Goal: Task Accomplishment & Management: Use online tool/utility

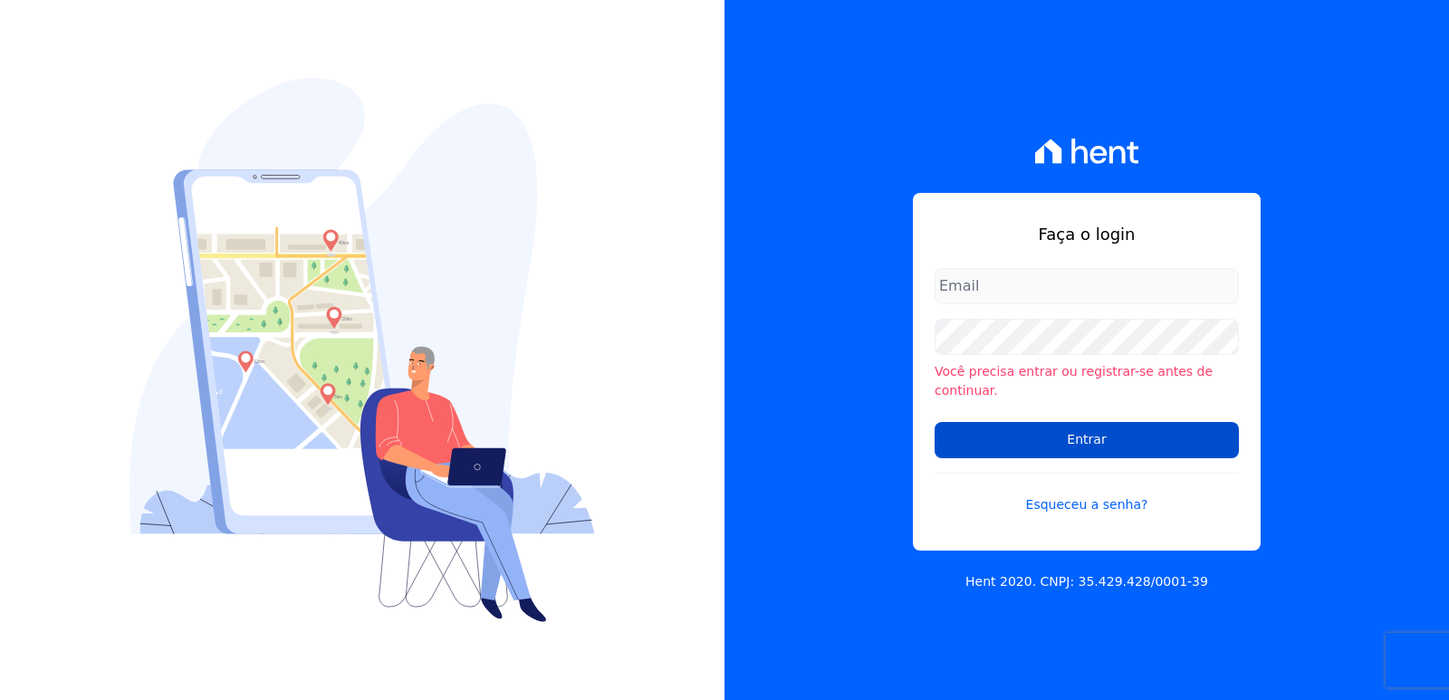
type input "[EMAIL_ADDRESS][DOMAIN_NAME]"
click at [1011, 440] on input "Entrar" at bounding box center [1087, 440] width 304 height 36
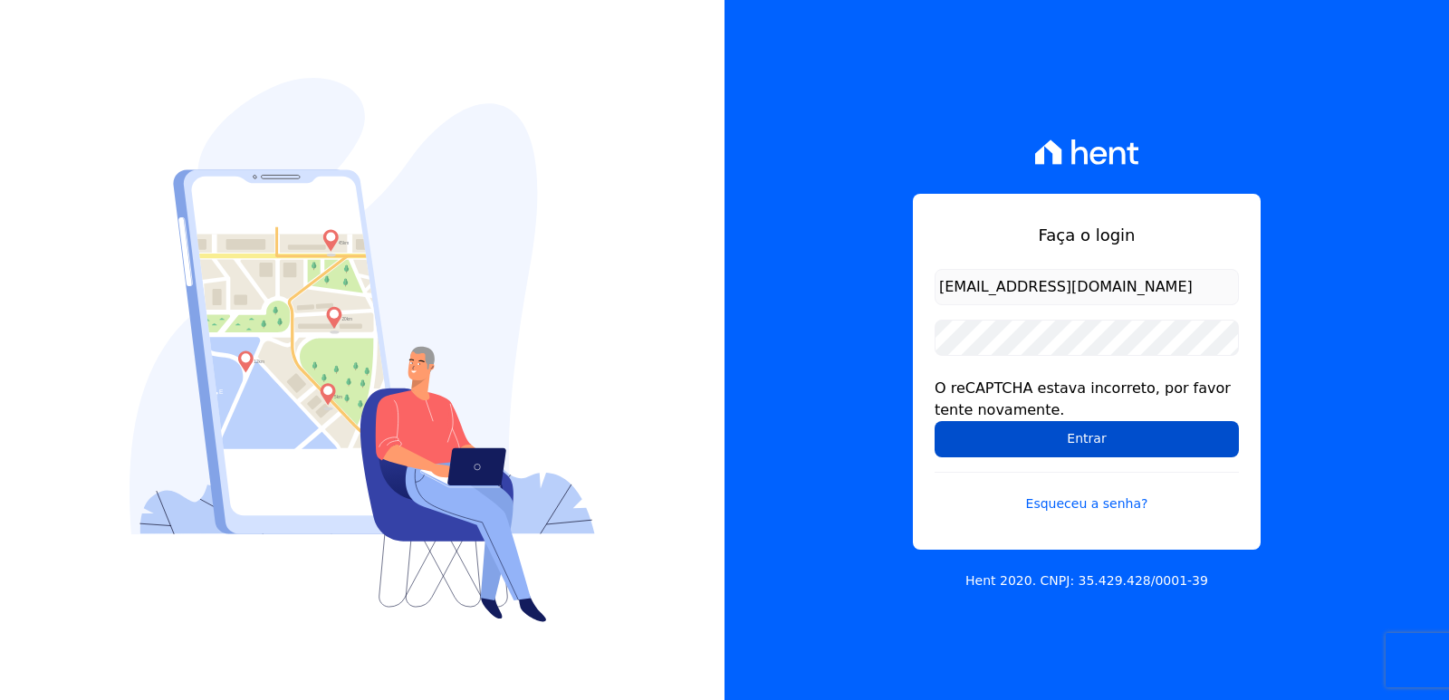
click at [959, 429] on input "Entrar" at bounding box center [1087, 439] width 304 height 36
click at [975, 449] on input "Entrar" at bounding box center [1087, 439] width 304 height 36
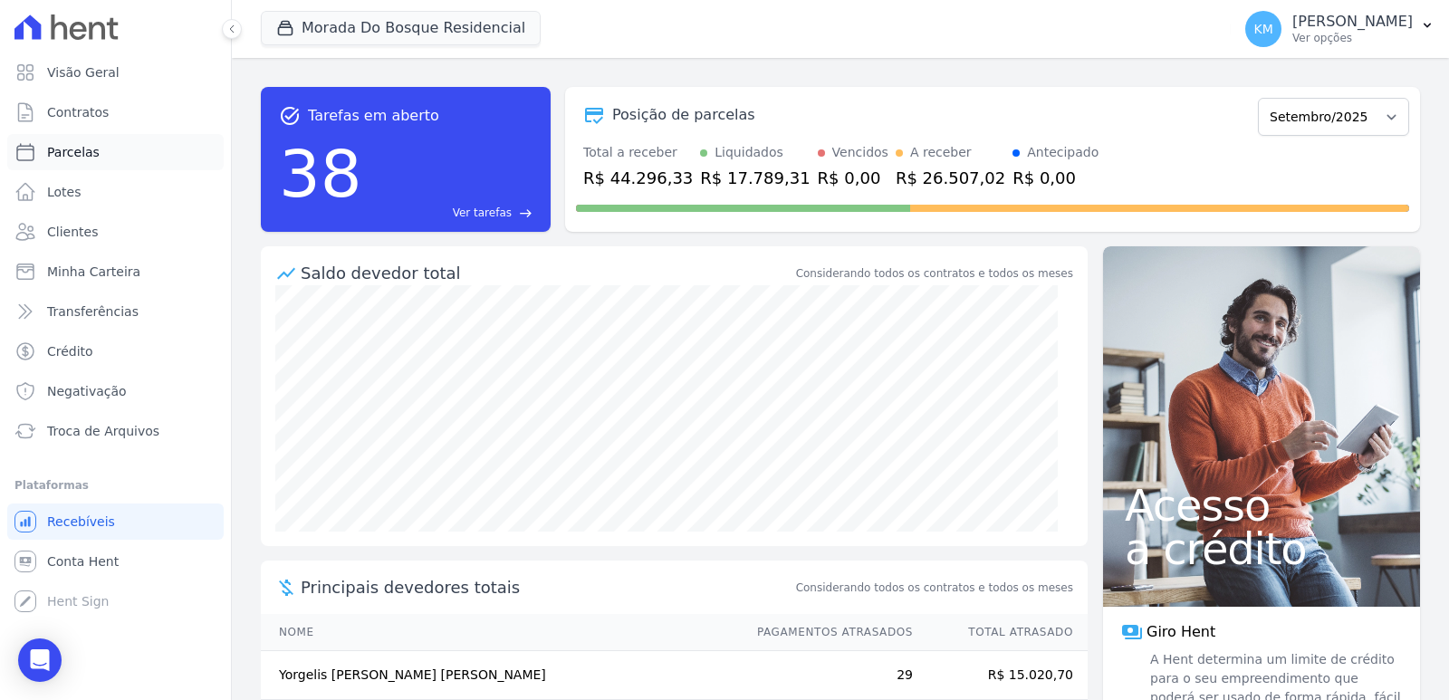
click at [82, 158] on span "Parcelas" at bounding box center [73, 152] width 53 height 18
select select
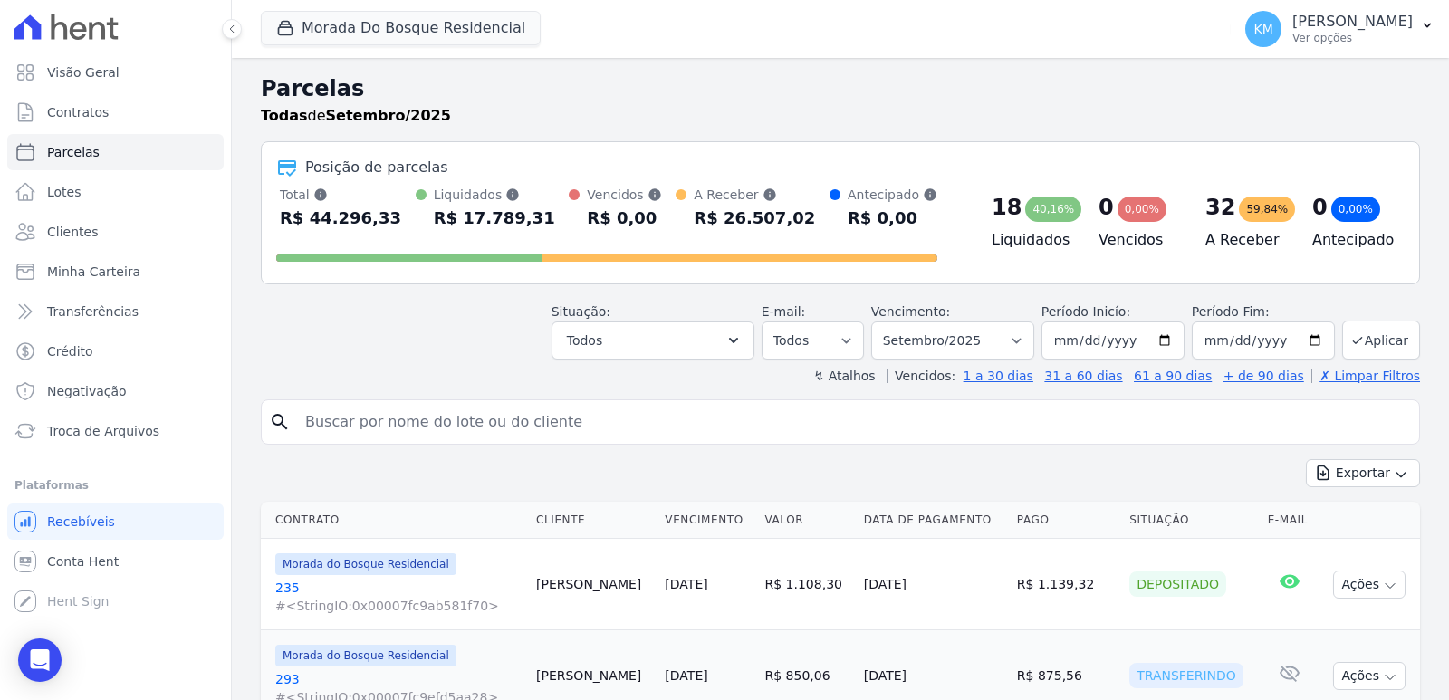
drag, startPoint x: 391, startPoint y: 400, endPoint x: 395, endPoint y: 410, distance: 10.6
click at [393, 404] on div "search" at bounding box center [841, 422] width 1160 height 45
click at [396, 411] on input "search" at bounding box center [853, 422] width 1118 height 36
click at [399, 414] on input "search" at bounding box center [853, 422] width 1118 height 36
click at [380, 414] on input "search" at bounding box center [853, 422] width 1118 height 36
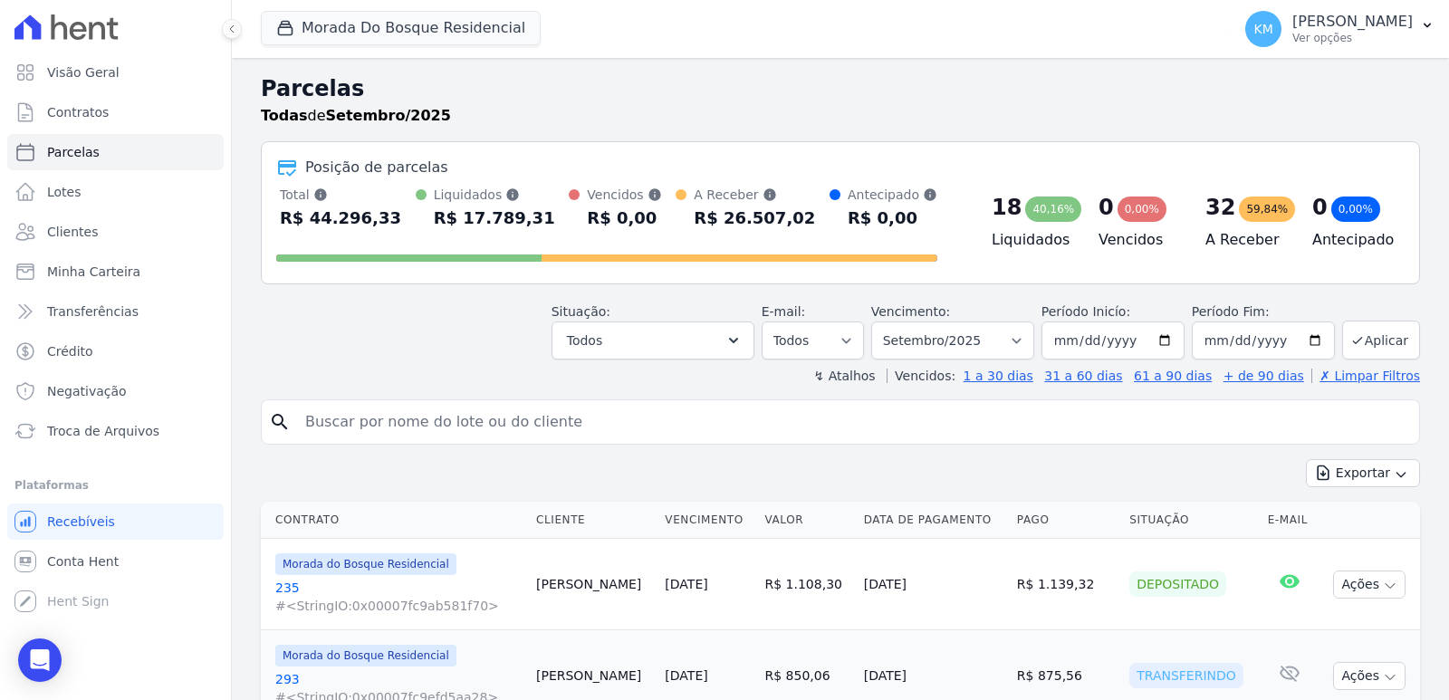
click at [431, 435] on input "search" at bounding box center [853, 422] width 1118 height 36
paste input "JESSICA FRANCIELLE NASCIMENTO"
type input "JESSICA FRANCIELLE NASCIMENTO"
select select
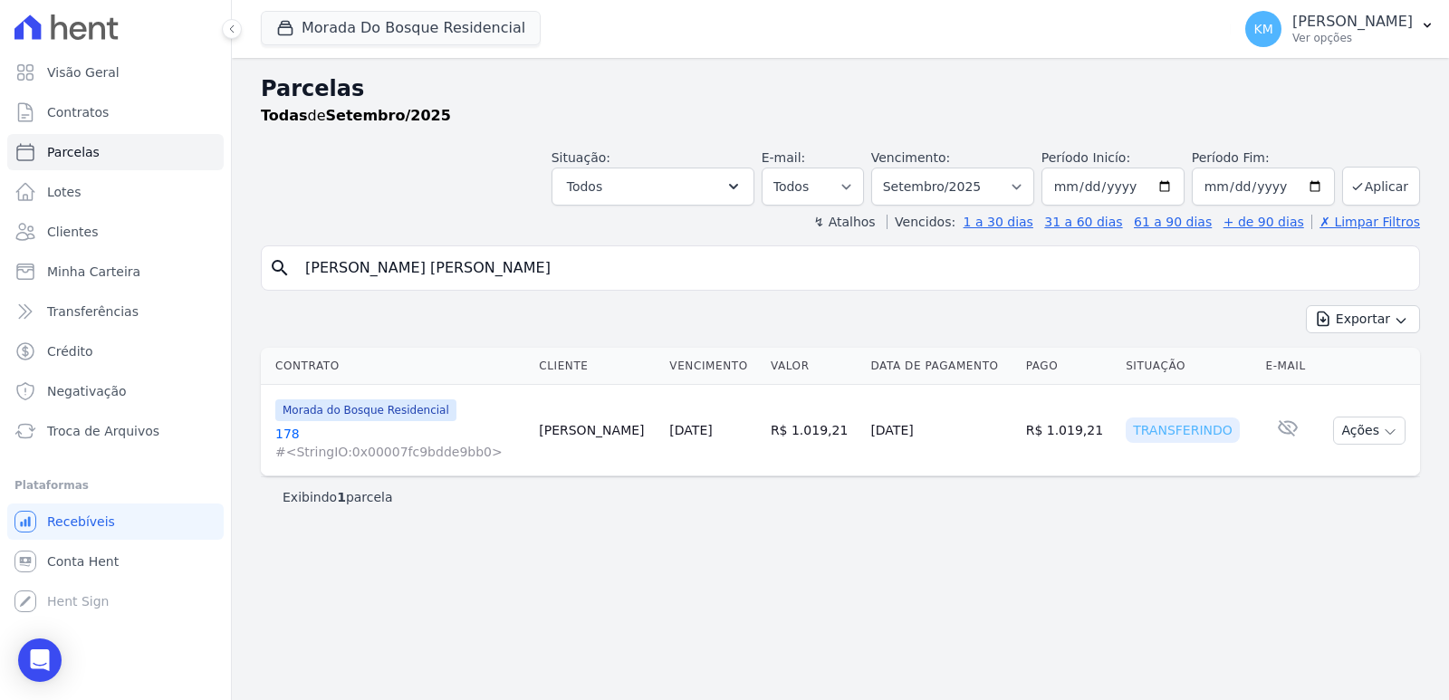
click at [284, 434] on link "178 #<StringIO:0x00007fc9bdde9bb0>" at bounding box center [399, 443] width 249 height 36
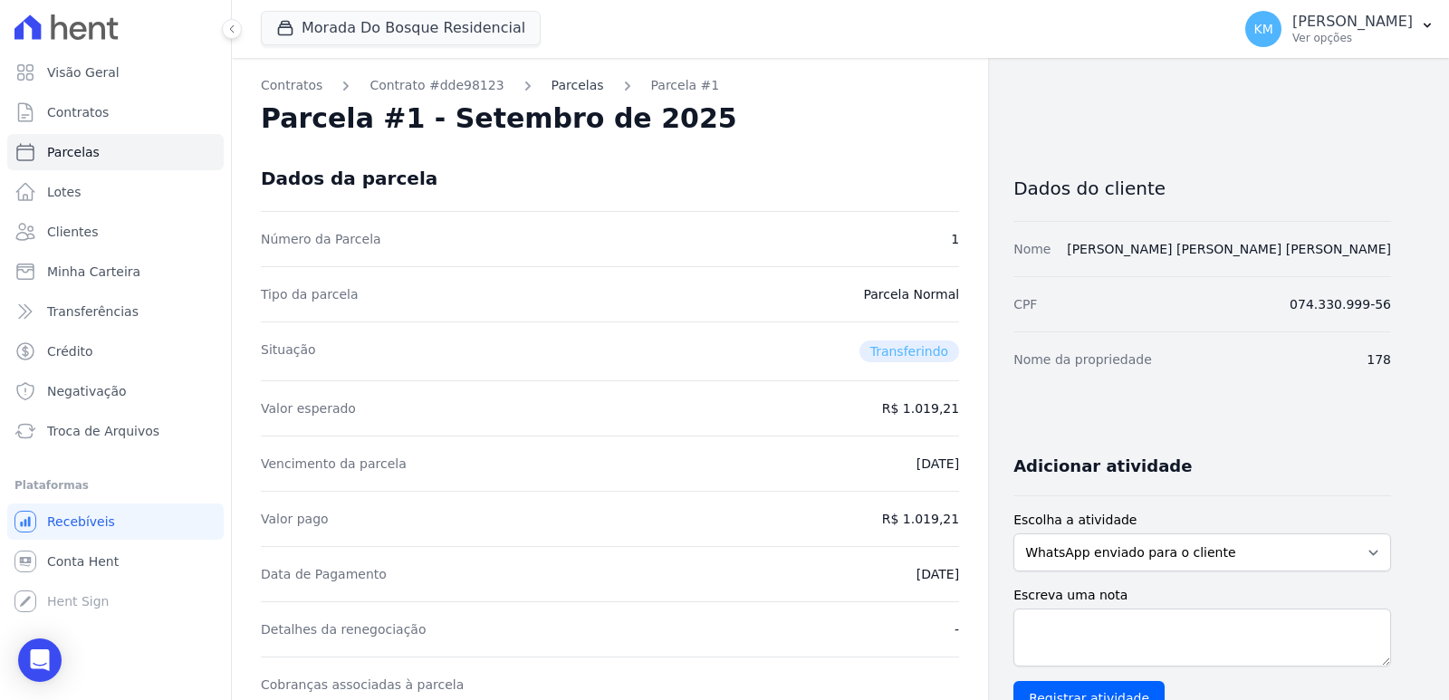
click at [552, 85] on link "Parcelas" at bounding box center [578, 85] width 53 height 19
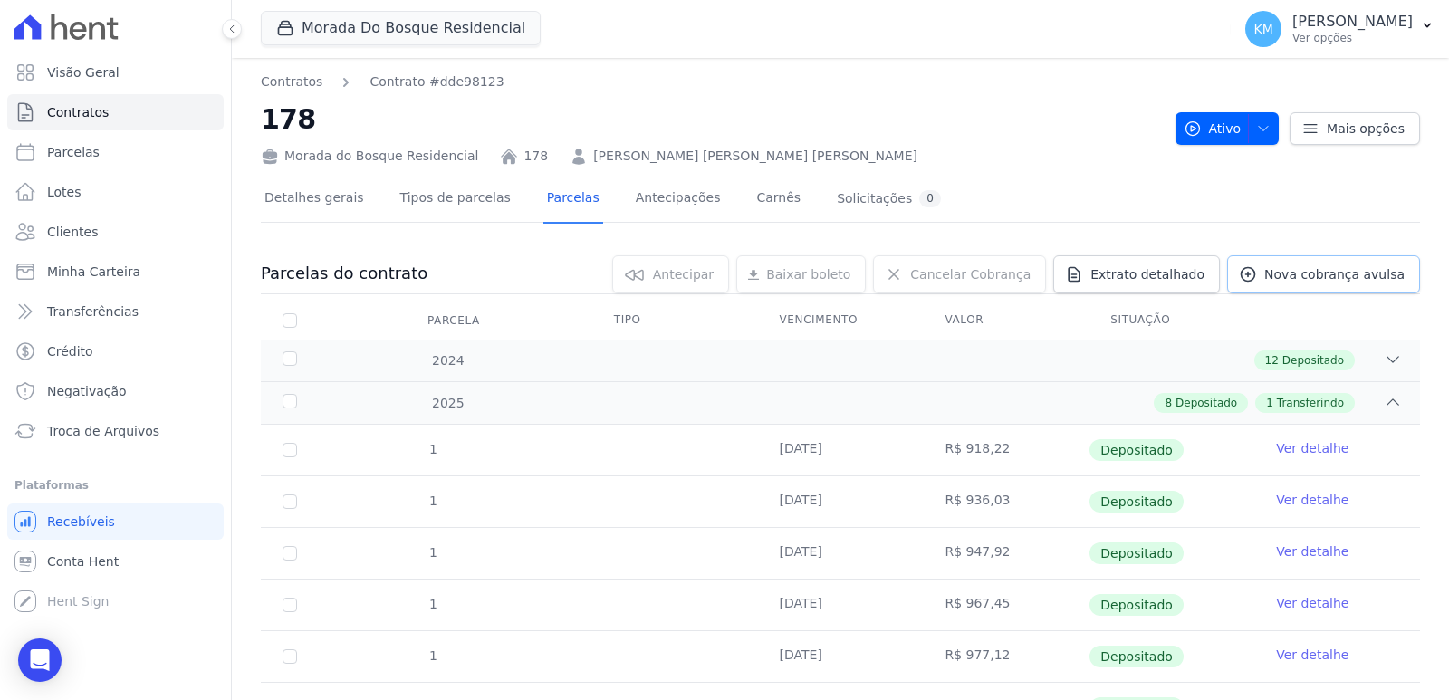
click at [1290, 274] on span "Nova cobrança avulsa" at bounding box center [1335, 274] width 140 height 18
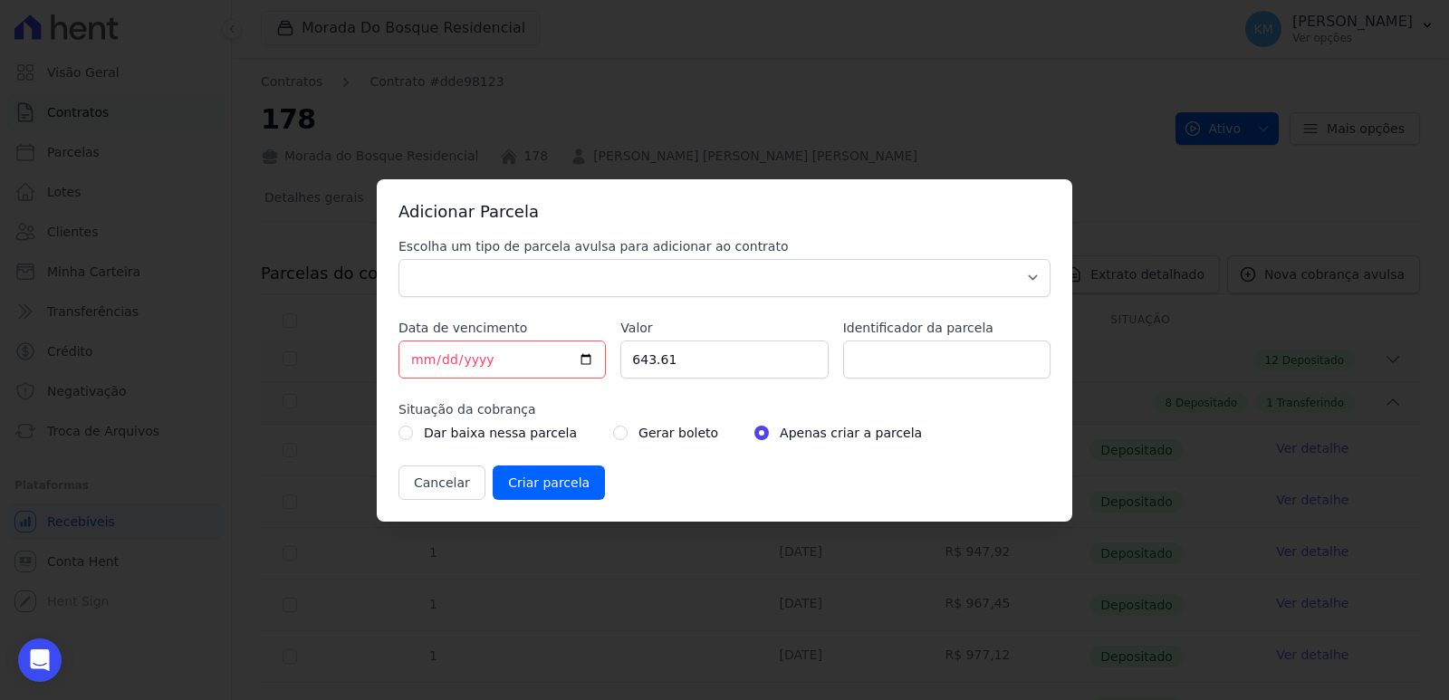
click at [482, 293] on div "Escolha um tipo de parcela avulsa para adicionar ao contrato Parcela Normal Sin…" at bounding box center [725, 368] width 652 height 263
click at [470, 286] on select "Parcela Normal Sinal Caução Intercalada Chaves Pré Chaves Pós Chaves Taxas Quit…" at bounding box center [725, 278] width 652 height 38
select select "standard"
click at [399, 259] on select "Parcela Normal Sinal Caução Intercalada Chaves Pré Chaves Pós Chaves Taxas Quit…" at bounding box center [725, 278] width 652 height 38
click at [420, 361] on input "2025-09-10" at bounding box center [502, 360] width 207 height 38
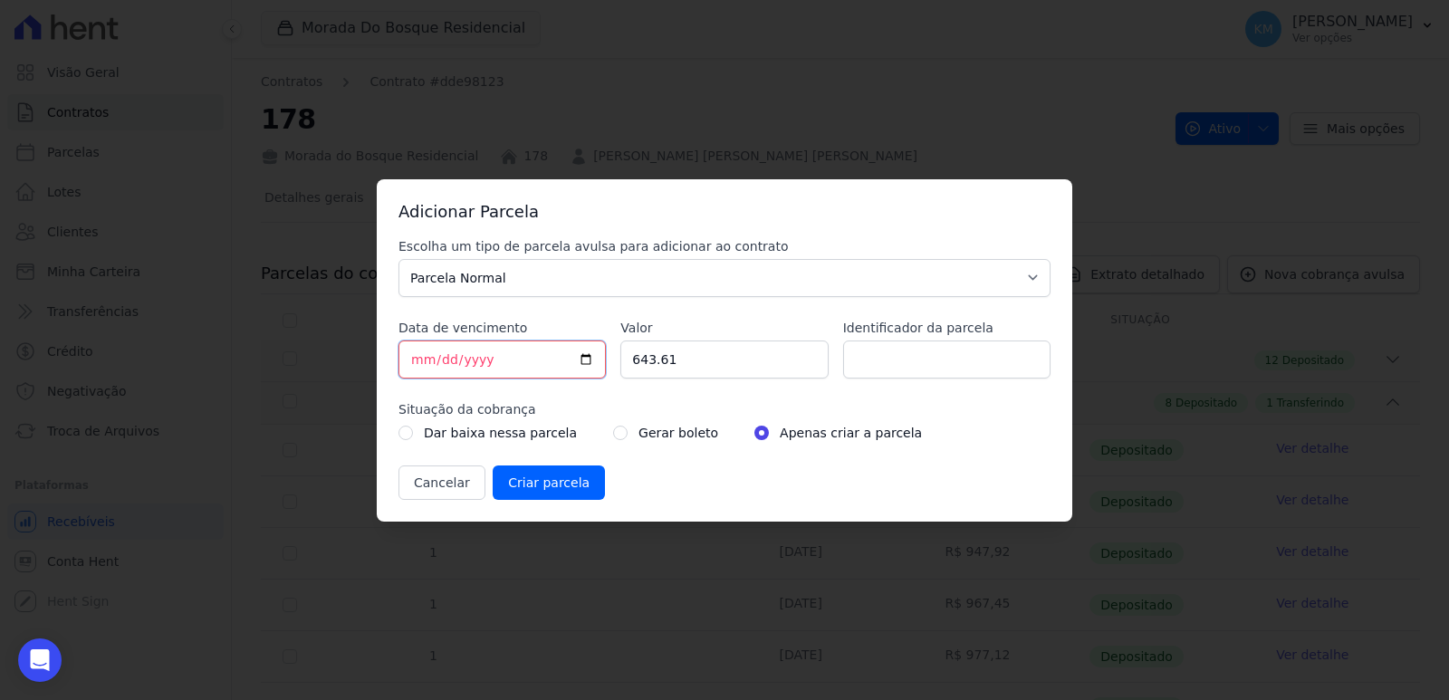
type input "2025-09-11"
drag, startPoint x: 648, startPoint y: 367, endPoint x: 605, endPoint y: 367, distance: 42.6
click at [605, 367] on div "Escolha um tipo de parcela avulsa para adicionar ao contrato Parcela Normal Sin…" at bounding box center [725, 368] width 652 height 263
type input "1019.21"
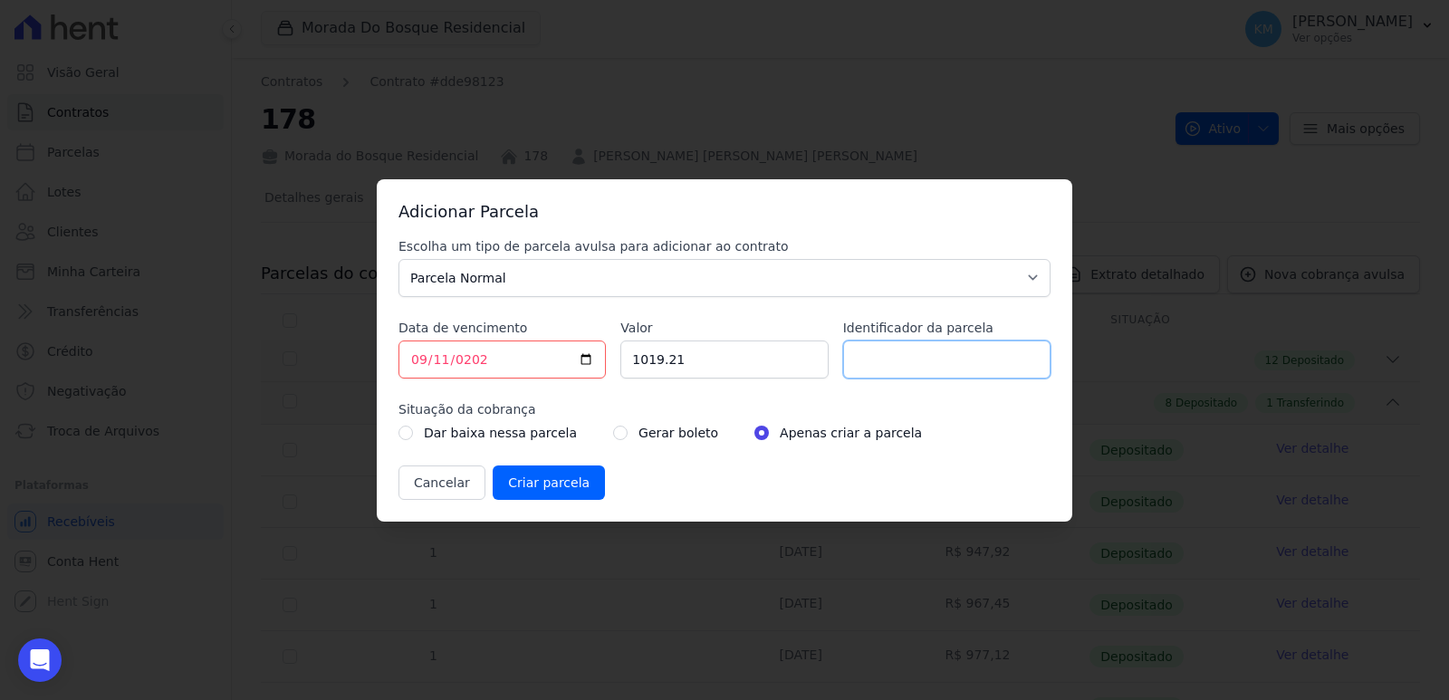
click at [928, 378] on input "Identificador da parcela" at bounding box center [946, 360] width 207 height 38
type input "178042A"
click at [592, 431] on div "Dar baixa nessa parcela Gerar boleto Apenas criar a parcela" at bounding box center [725, 433] width 652 height 22
click at [613, 433] on input "radio" at bounding box center [620, 433] width 14 height 14
radio input "true"
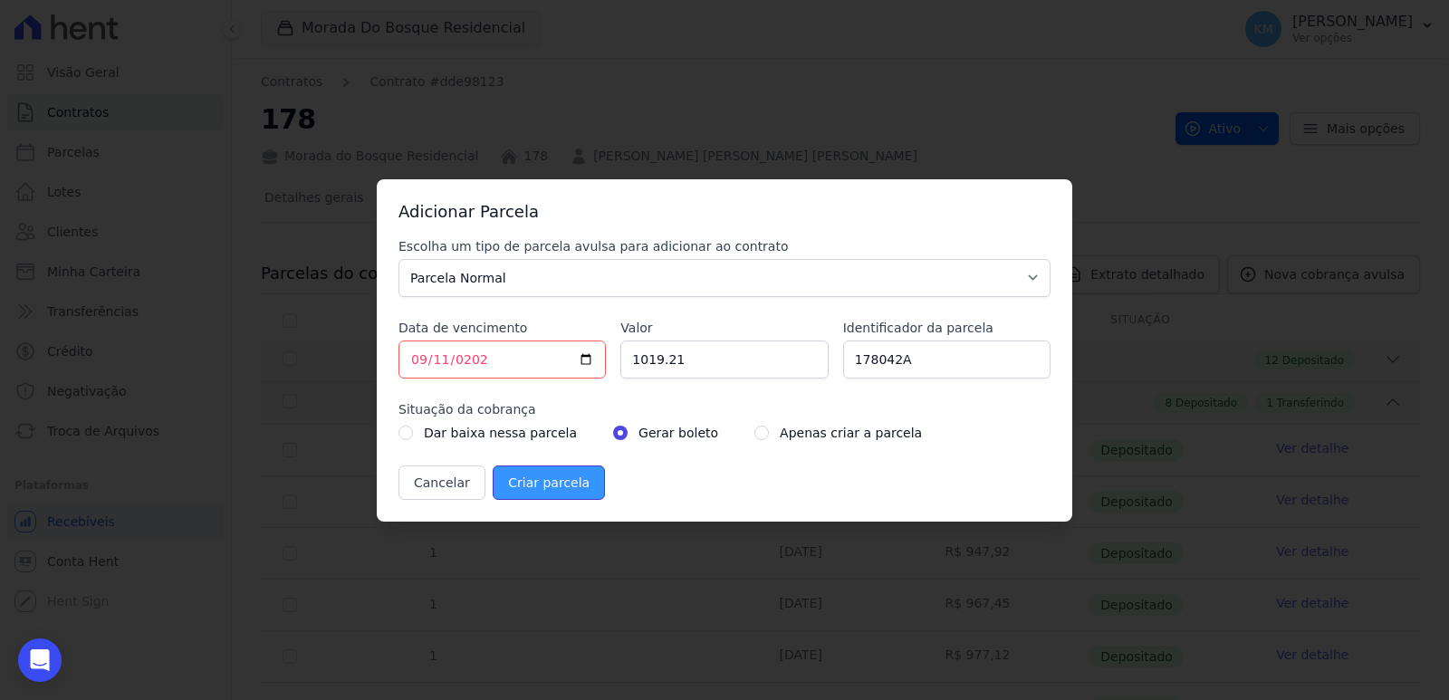
click at [556, 478] on input "Criar parcela" at bounding box center [549, 483] width 112 height 34
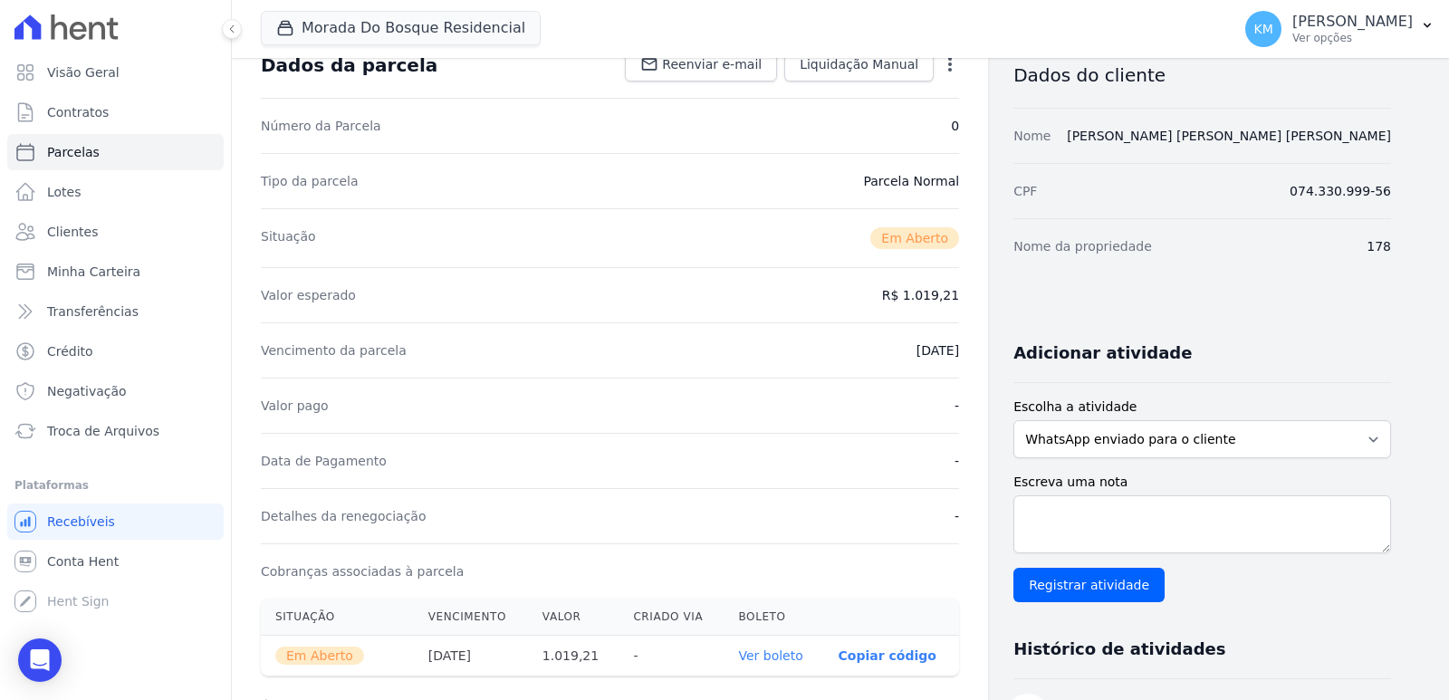
scroll to position [272, 0]
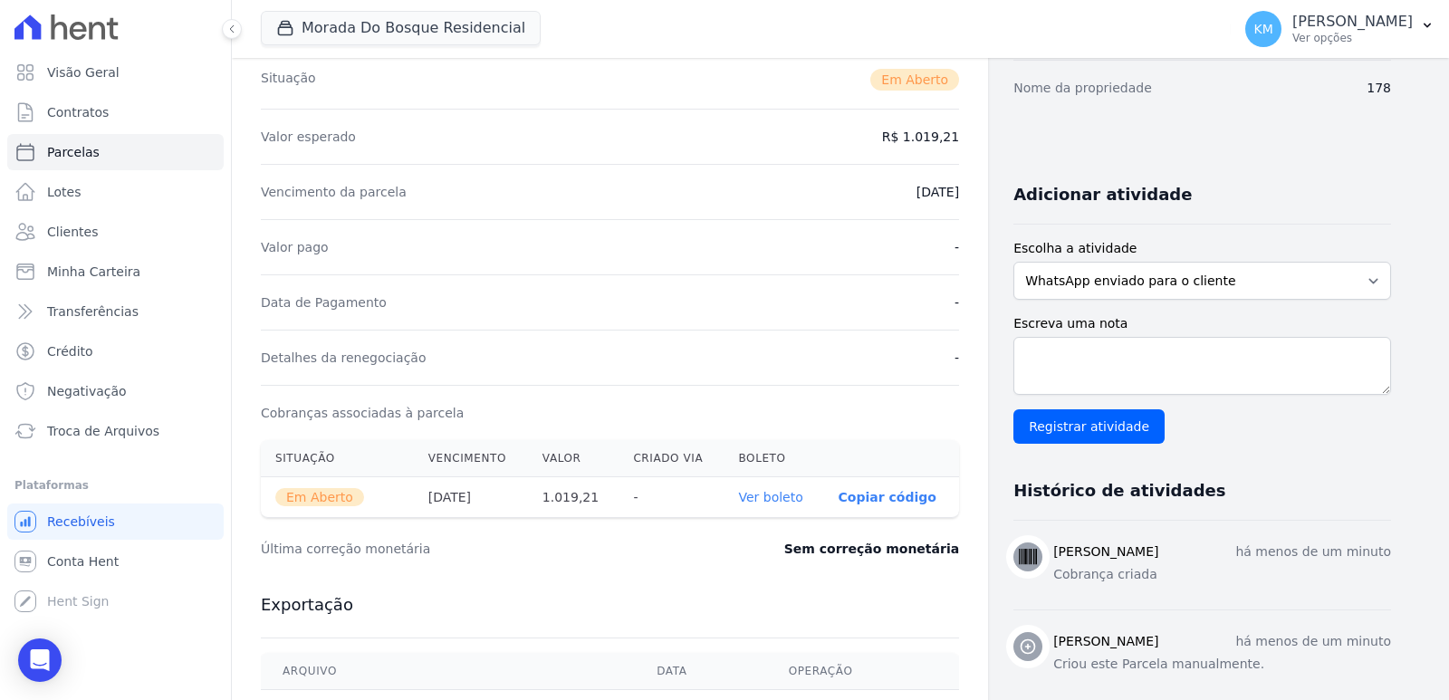
click at [766, 492] on link "Ver boleto" at bounding box center [770, 497] width 64 height 14
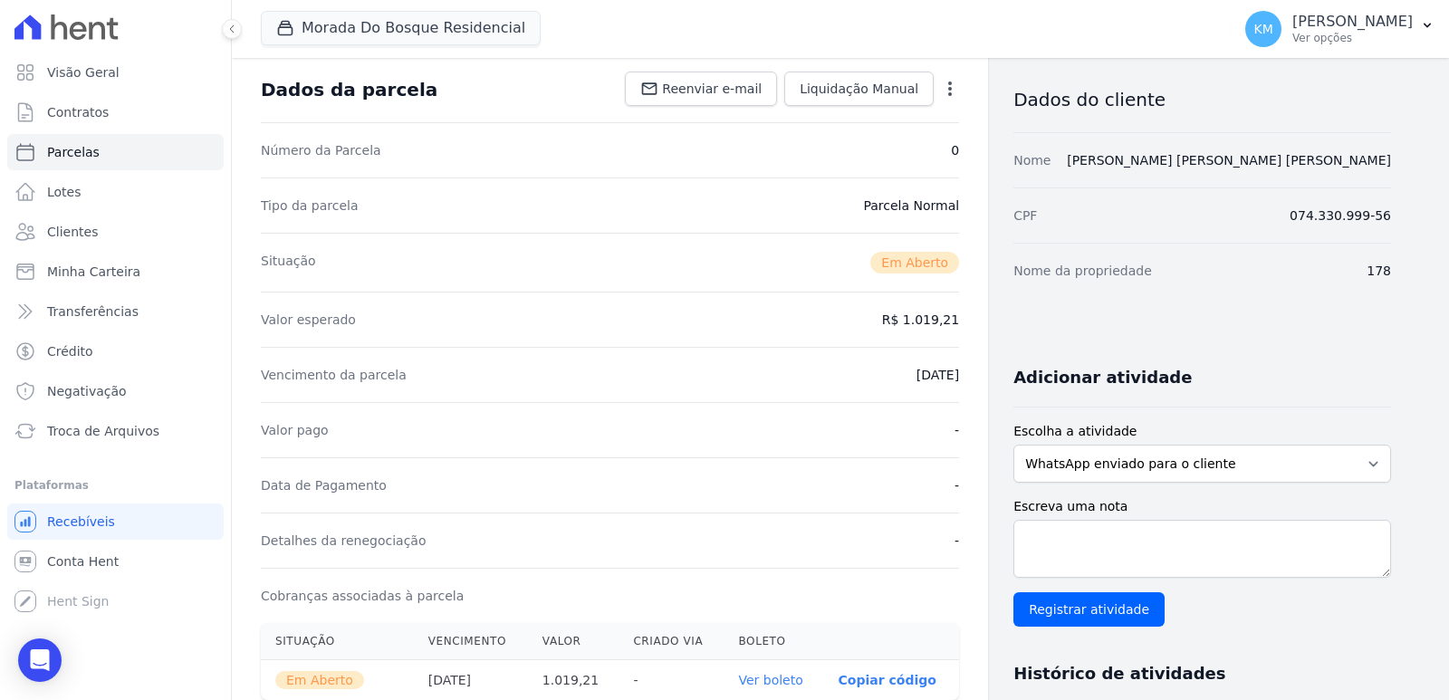
scroll to position [0, 0]
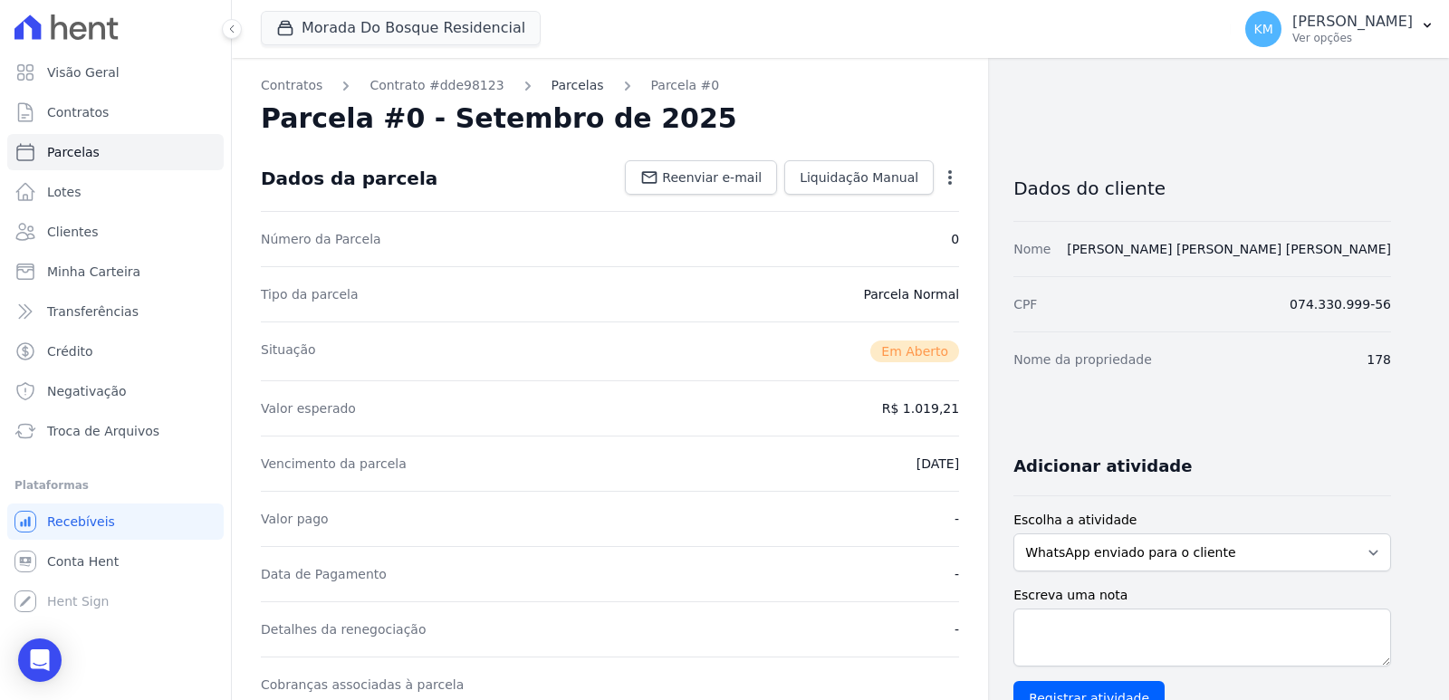
click at [571, 83] on link "Parcelas" at bounding box center [578, 85] width 53 height 19
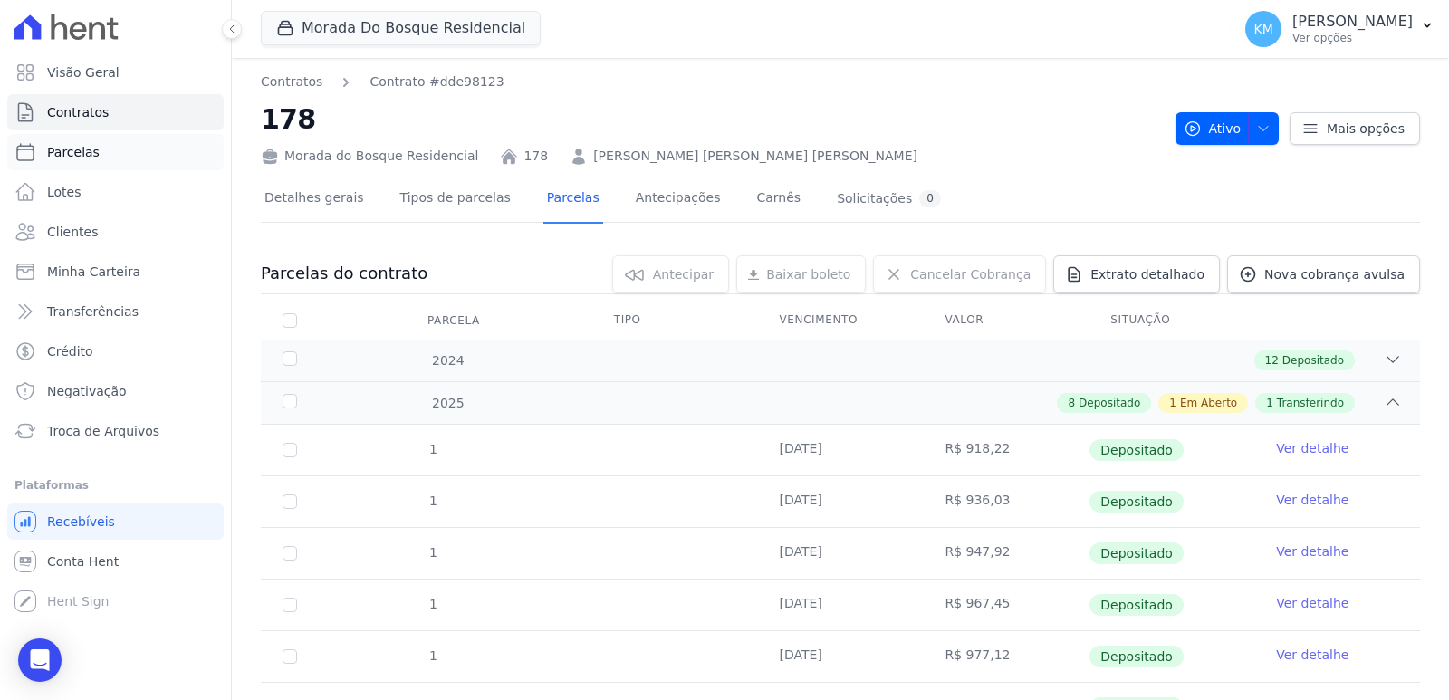
click at [92, 154] on span "Parcelas" at bounding box center [73, 152] width 53 height 18
select select
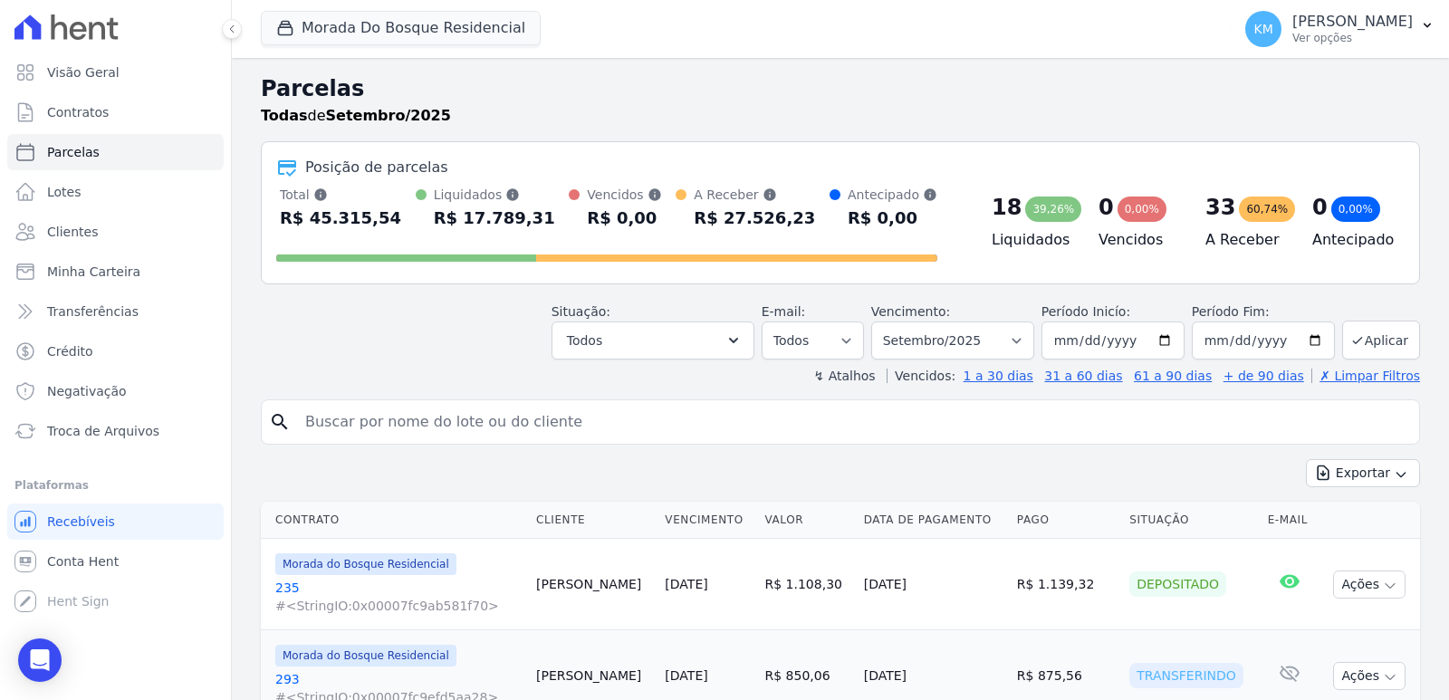
click at [375, 424] on input "search" at bounding box center [853, 422] width 1118 height 36
paste input "JESSICA FRANCIELLE NASCIMENTO"
type input "JESSICA FRANCIELLE NASCIMENTO"
select select
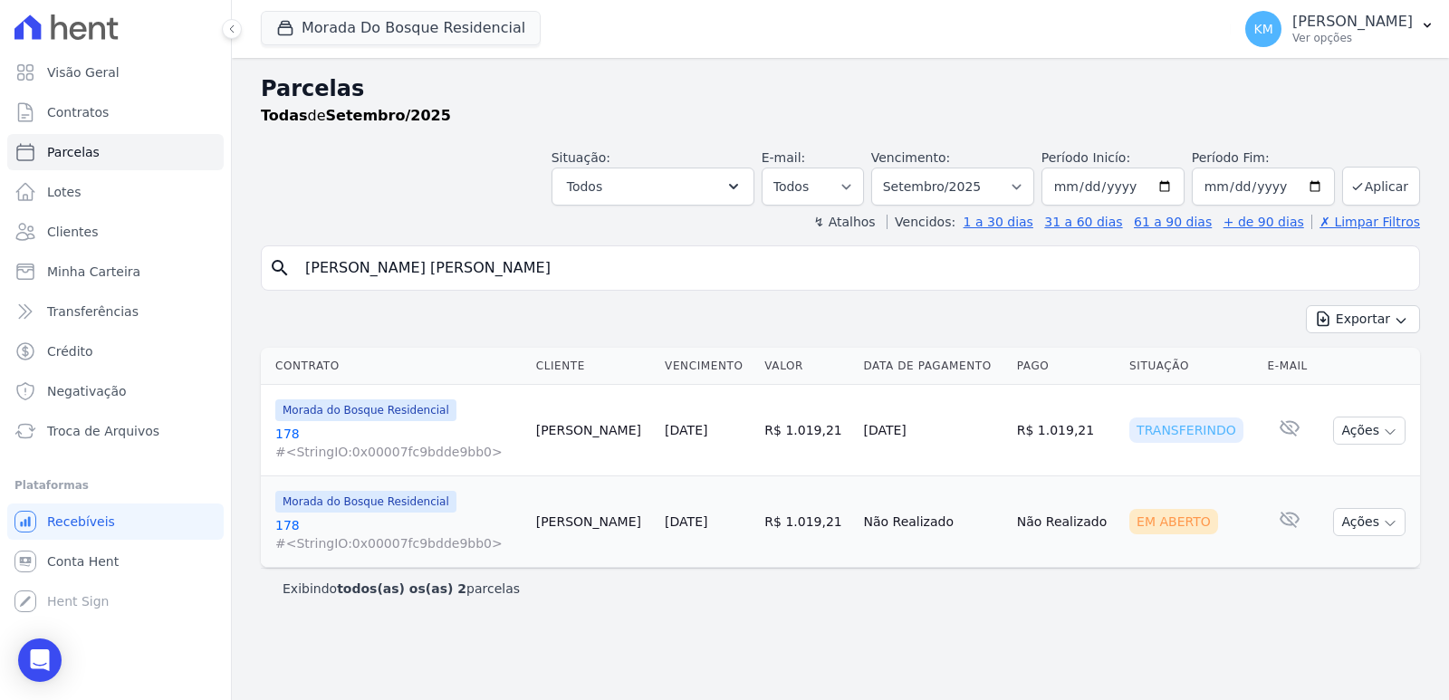
drag, startPoint x: 400, startPoint y: 406, endPoint x: 365, endPoint y: 437, distance: 46.2
click at [380, 442] on td "Morada do Bosque Residencial 178 #<StringIO:0x00007fc9bdde9bb0>" at bounding box center [395, 430] width 268 height 91
click at [292, 534] on link "178 #<StringIO:0x00007fc9bdde9bb0>" at bounding box center [398, 534] width 246 height 36
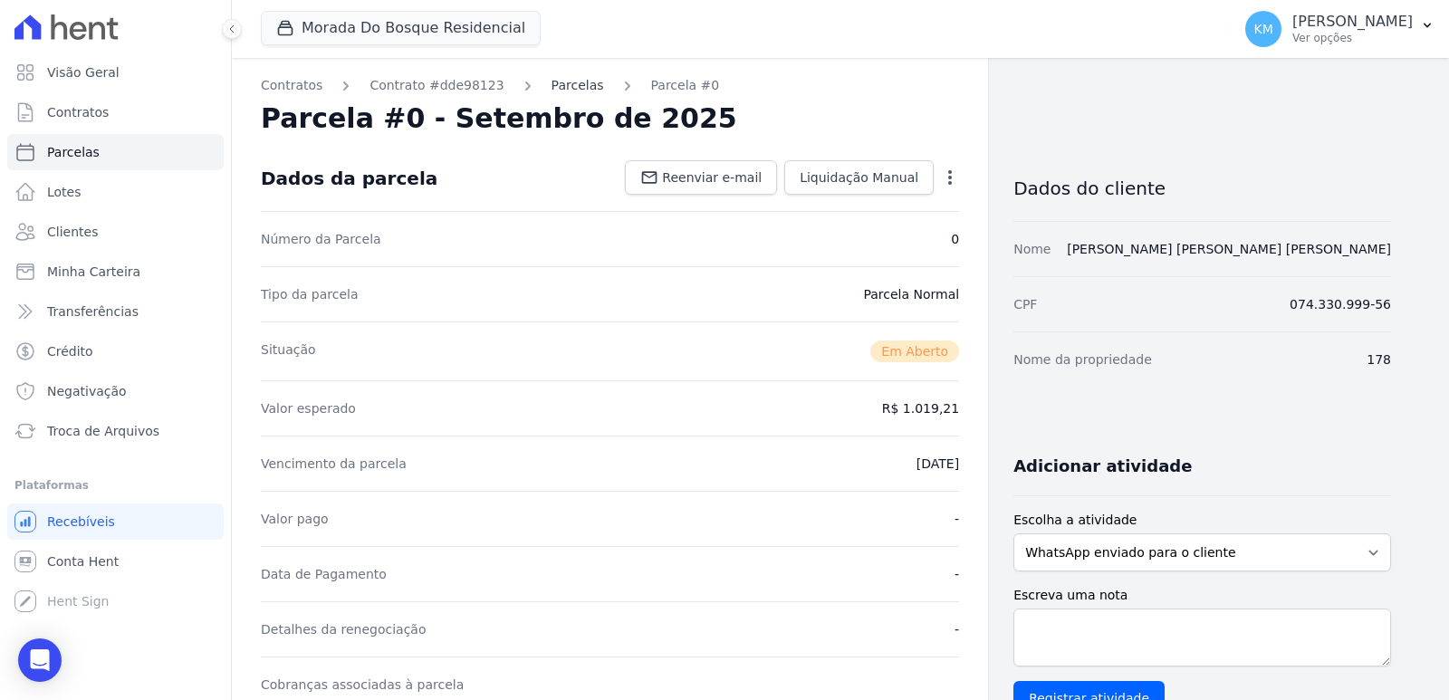
click at [552, 78] on link "Parcelas" at bounding box center [578, 85] width 53 height 19
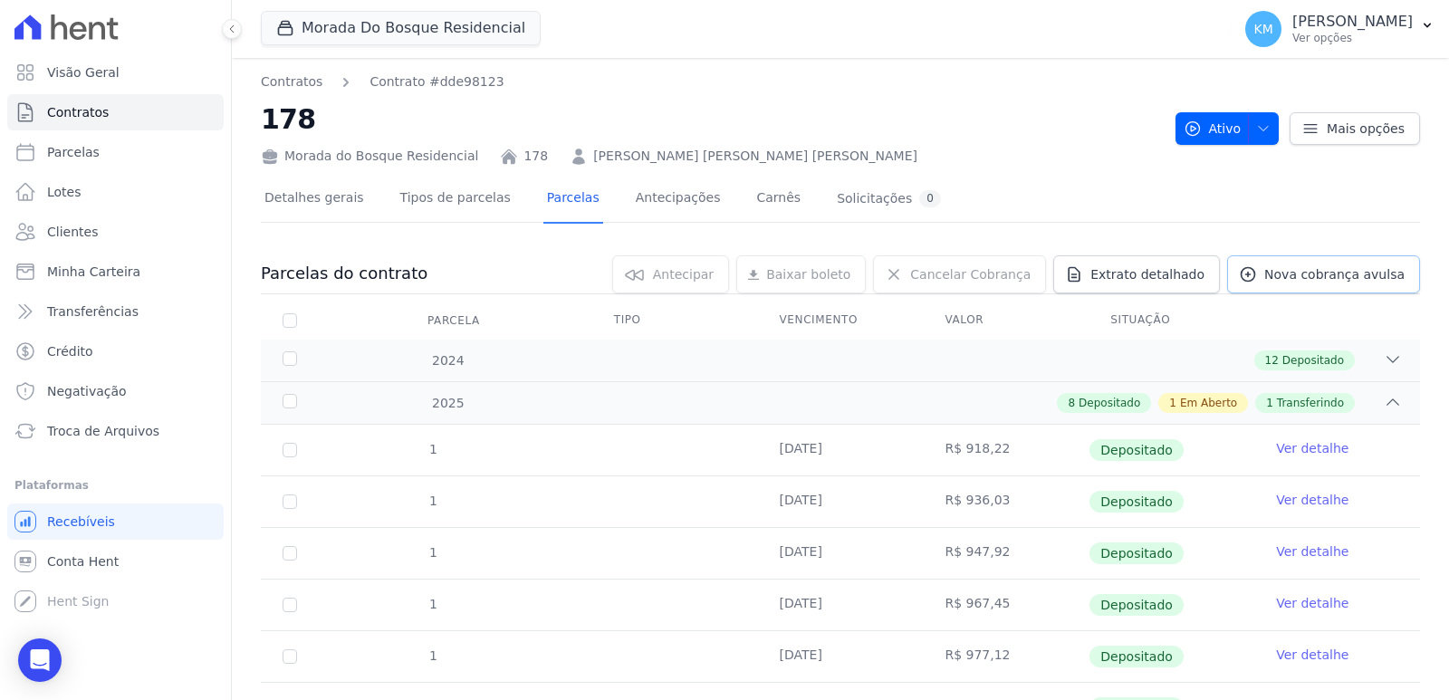
click at [1276, 266] on span "Nova cobrança avulsa" at bounding box center [1335, 274] width 140 height 18
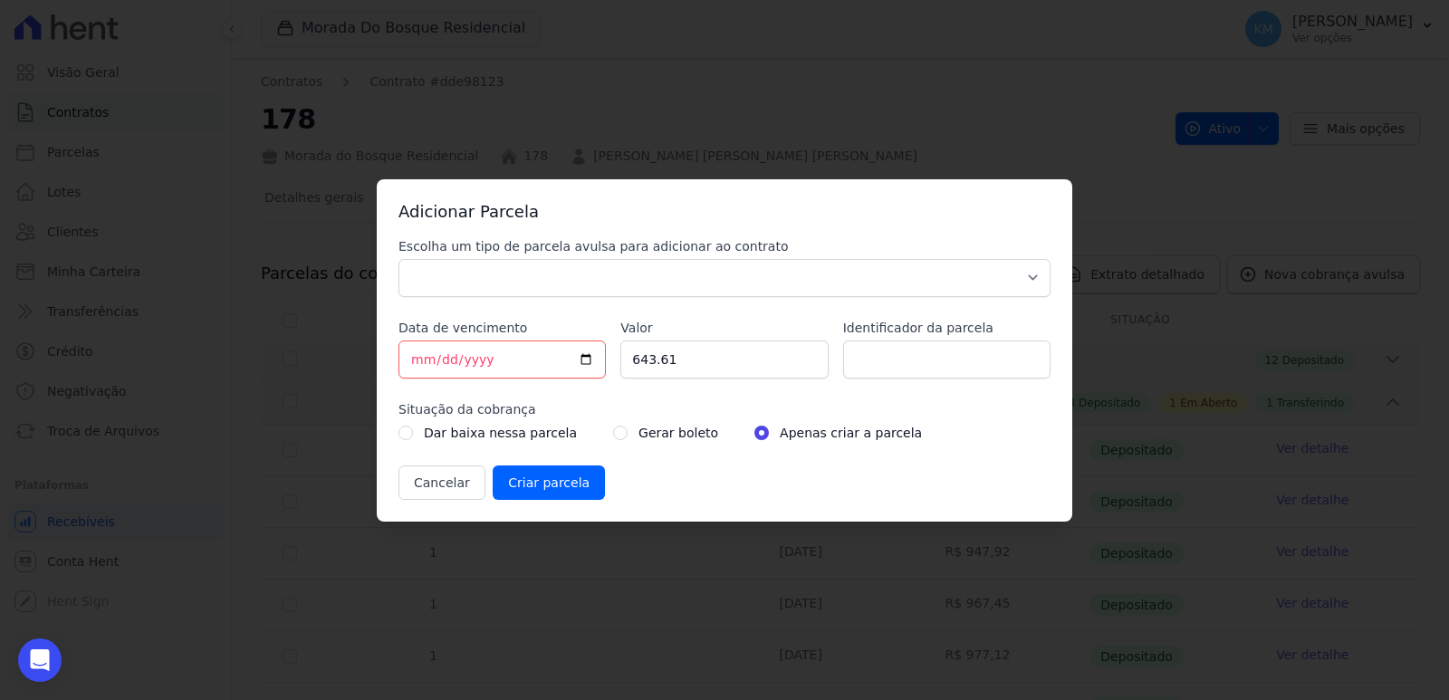
click at [605, 299] on div "Escolha um tipo de parcela avulsa para adicionar ao contrato Parcela Normal Sin…" at bounding box center [725, 368] width 652 height 263
click at [486, 264] on select "Parcela Normal Sinal Caução Intercalada Chaves Pré Chaves Pós Chaves Taxas Quit…" at bounding box center [725, 278] width 652 height 38
select select "standard"
click at [399, 259] on select "Parcela Normal Sinal Caução Intercalada Chaves Pré Chaves Pós Chaves Taxas Quit…" at bounding box center [725, 278] width 652 height 38
click at [415, 361] on input "2025-09-10" at bounding box center [502, 360] width 207 height 38
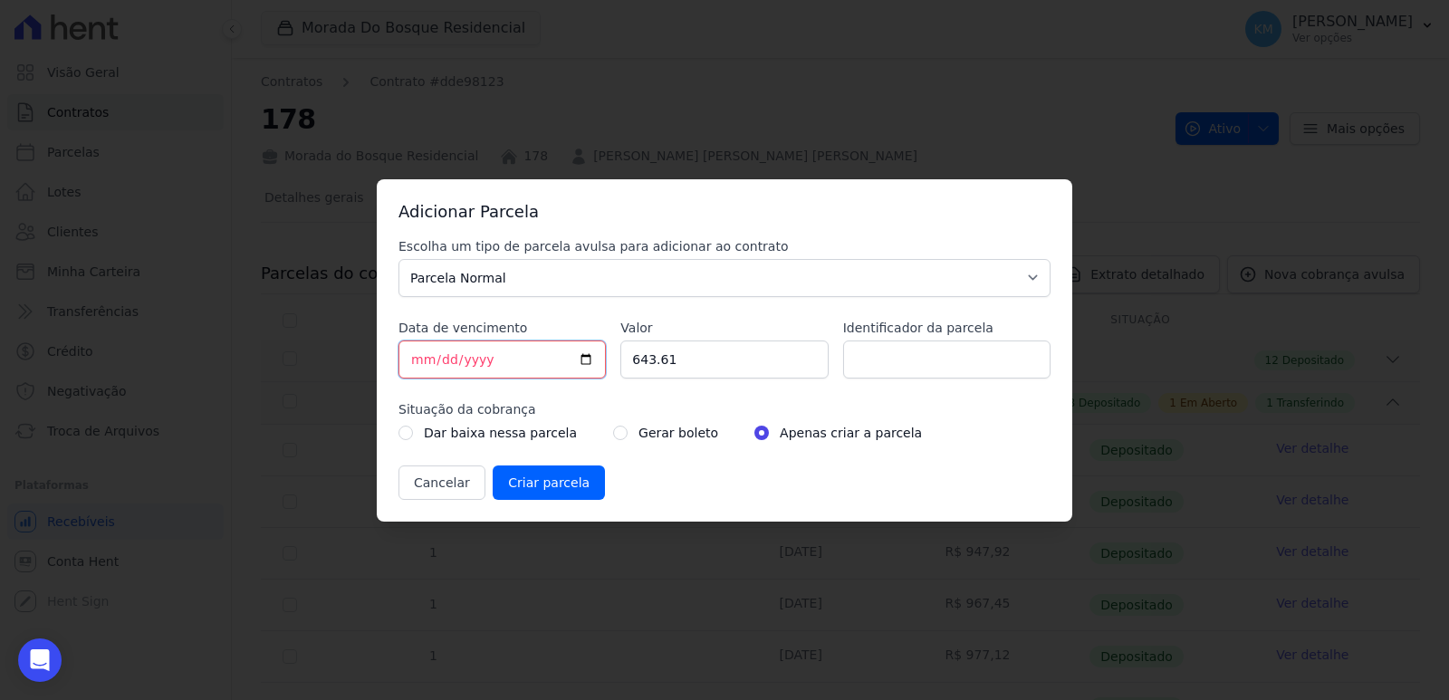
type input "2025-09-11"
drag, startPoint x: 715, startPoint y: 372, endPoint x: 521, endPoint y: 377, distance: 193.9
click at [521, 377] on div "Escolha um tipo de parcela avulsa para adicionar ao contrato Parcela Normal Sin…" at bounding box center [725, 368] width 652 height 263
type input "1019.21"
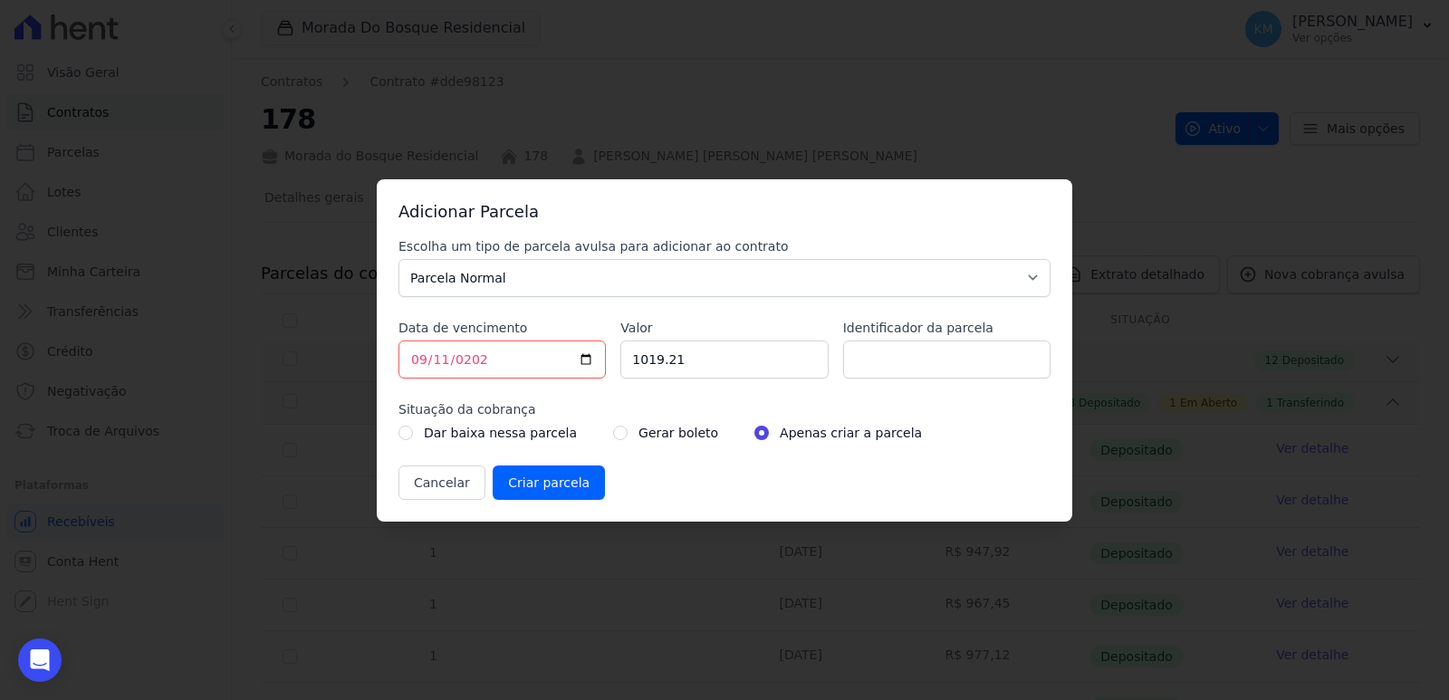
drag, startPoint x: 1019, startPoint y: 389, endPoint x: 952, endPoint y: 364, distance: 71.4
click at [1009, 385] on div "Escolha um tipo de parcela avulsa para adicionar ao contrato Parcela Normal Sin…" at bounding box center [725, 368] width 652 height 263
click at [950, 364] on input "Identificador da parcela" at bounding box center [946, 360] width 207 height 38
drag, startPoint x: 950, startPoint y: 364, endPoint x: 927, endPoint y: 362, distance: 23.6
click at [930, 362] on input "Identificador da parcela" at bounding box center [946, 360] width 207 height 38
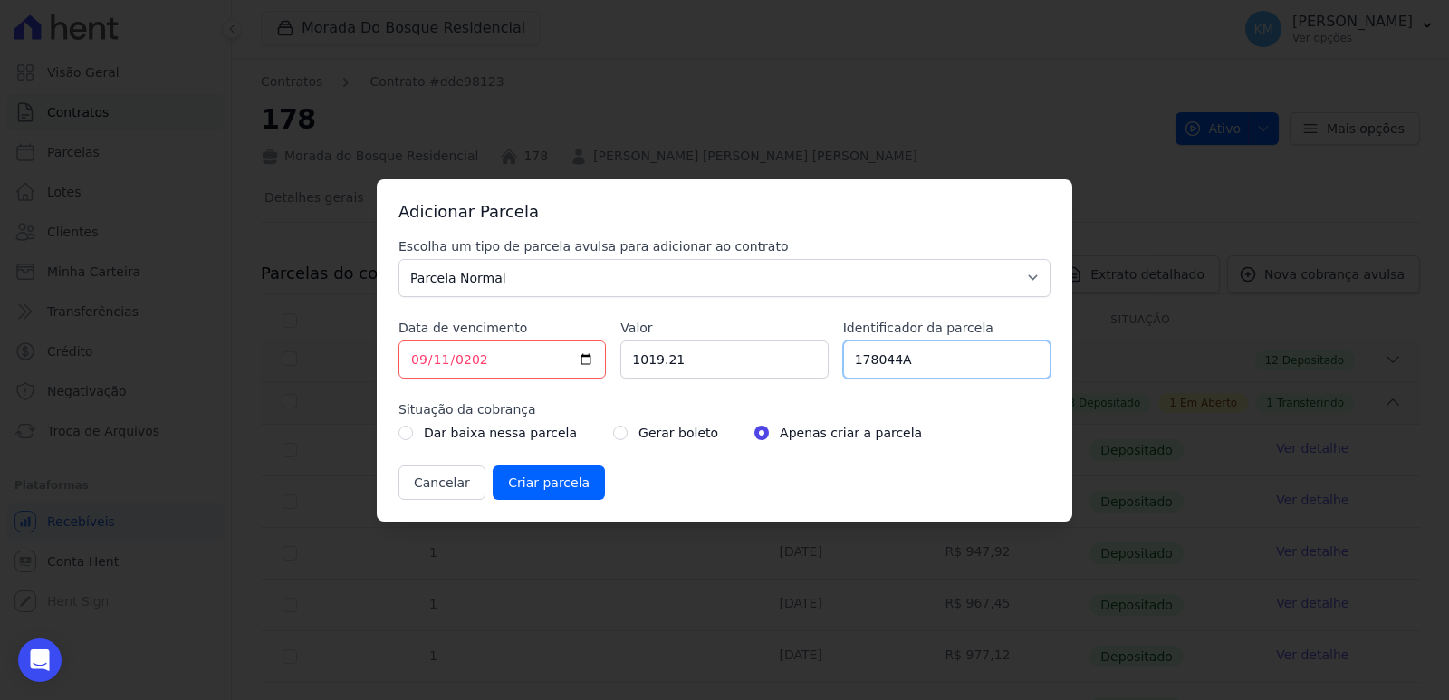
type input "178044A"
click at [616, 429] on div "Gerar boleto" at bounding box center [665, 433] width 105 height 22
click at [613, 437] on input "radio" at bounding box center [620, 433] width 14 height 14
radio input "true"
click at [524, 489] on input "Criar parcela" at bounding box center [549, 483] width 112 height 34
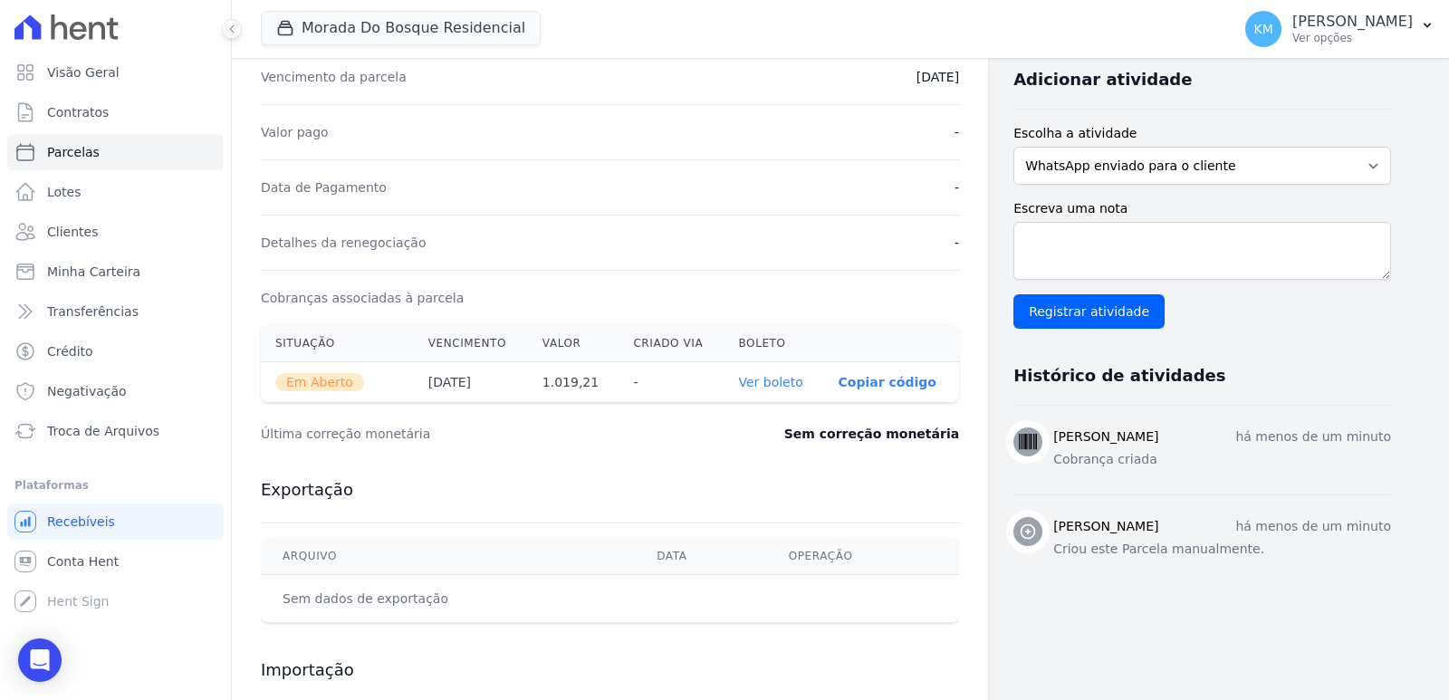
scroll to position [453, 0]
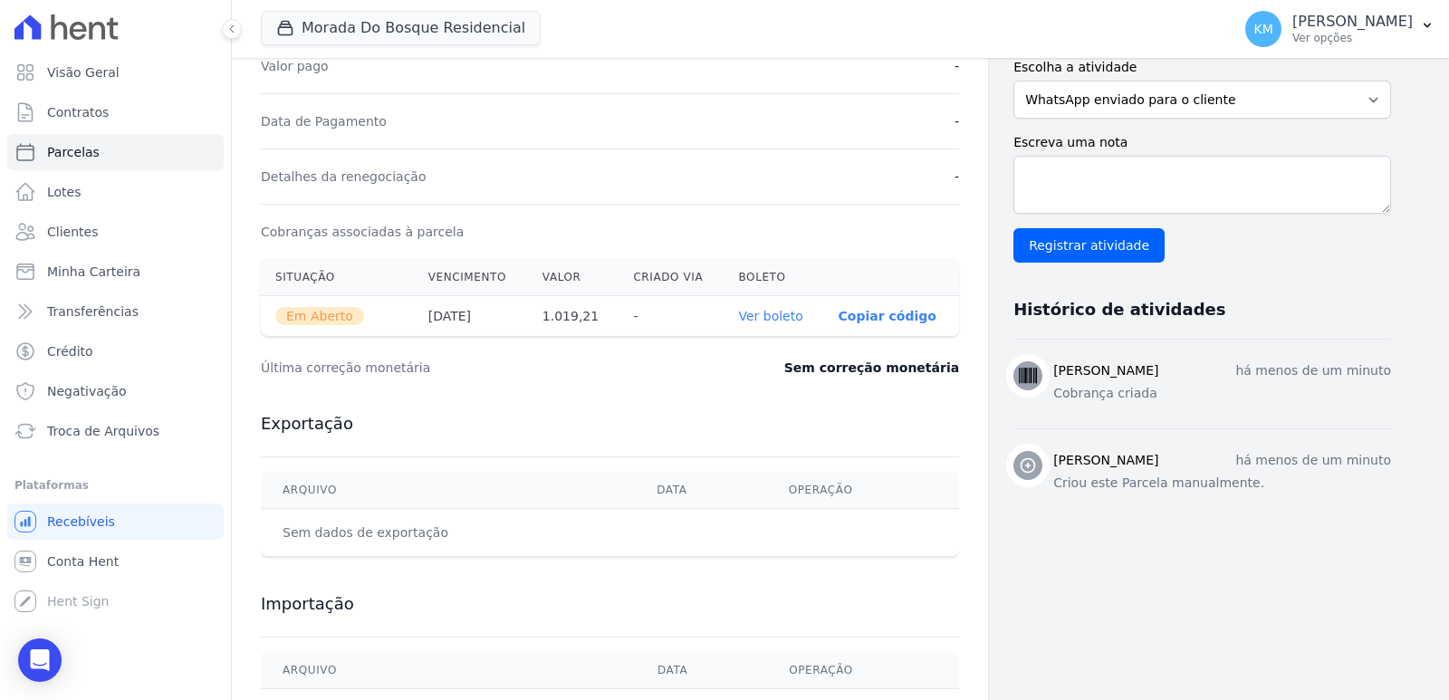
click at [761, 309] on link "Ver boleto" at bounding box center [770, 316] width 64 height 14
